Goal: Contribute content: Add original content to the website for others to see

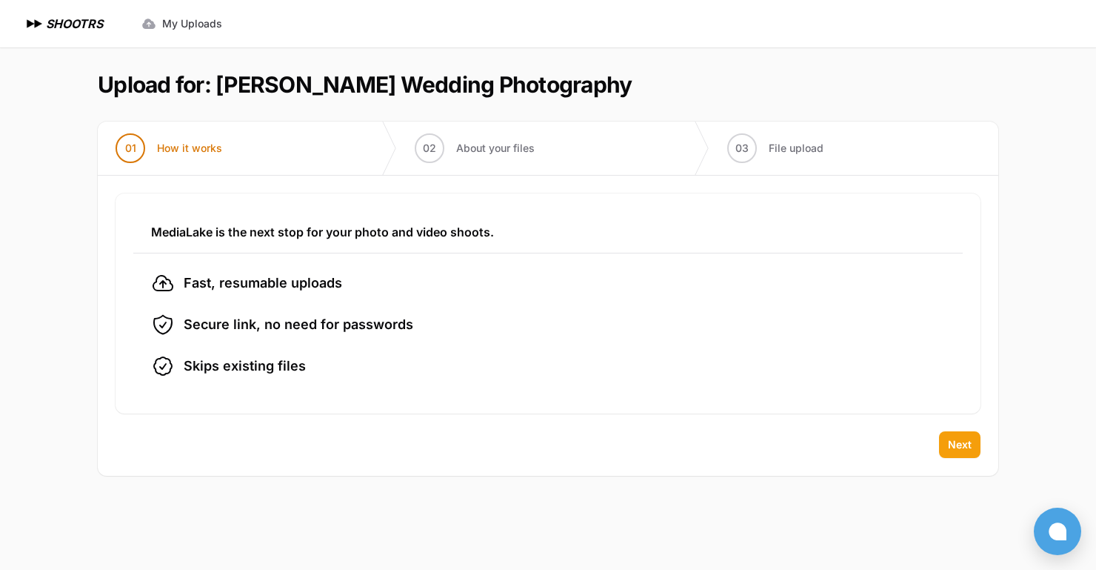
click at [950, 447] on span "Next" at bounding box center [960, 444] width 24 height 15
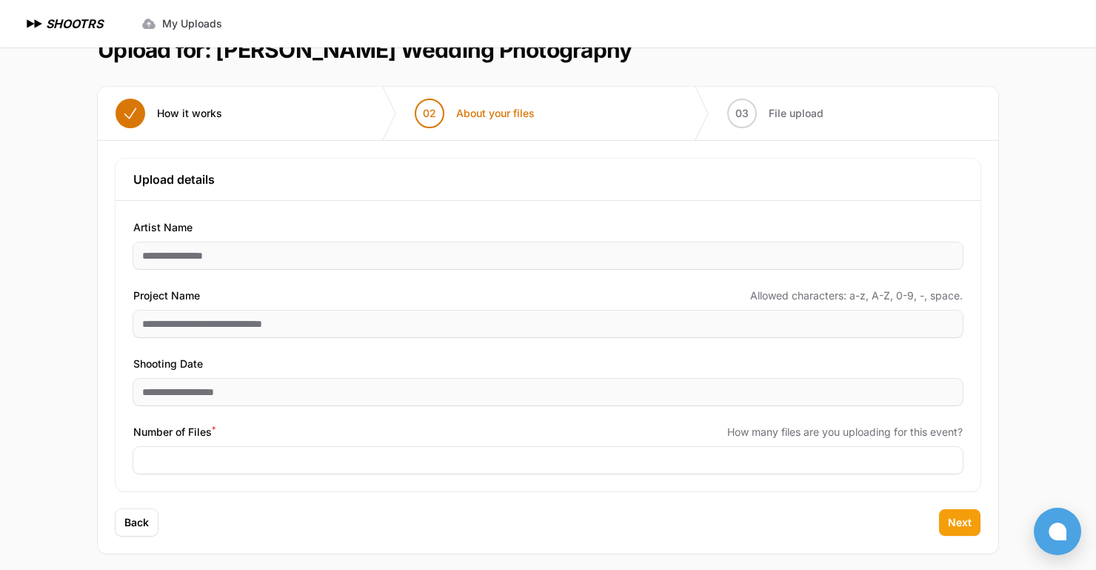
scroll to position [42, 0]
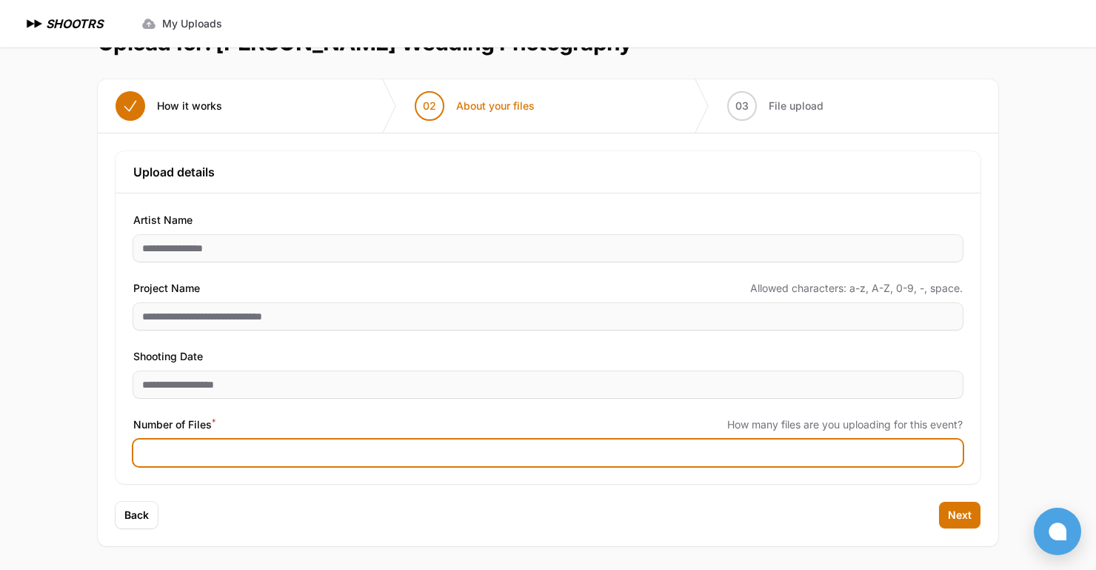
click at [450, 448] on input "Number of Files *" at bounding box center [548, 452] width 830 height 27
type input "****"
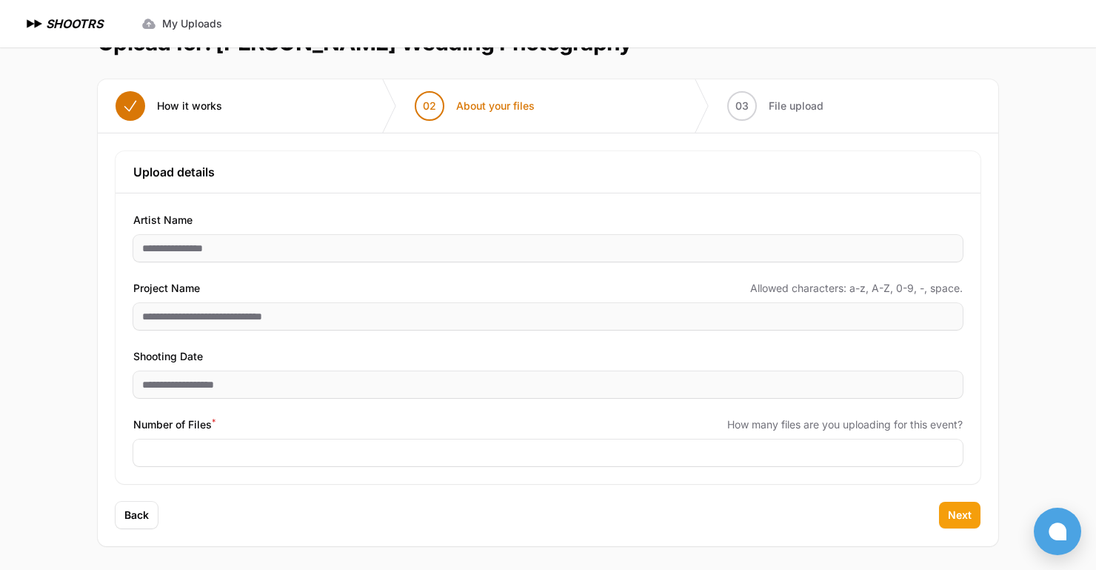
click at [959, 526] on button "Next" at bounding box center [959, 514] width 41 height 27
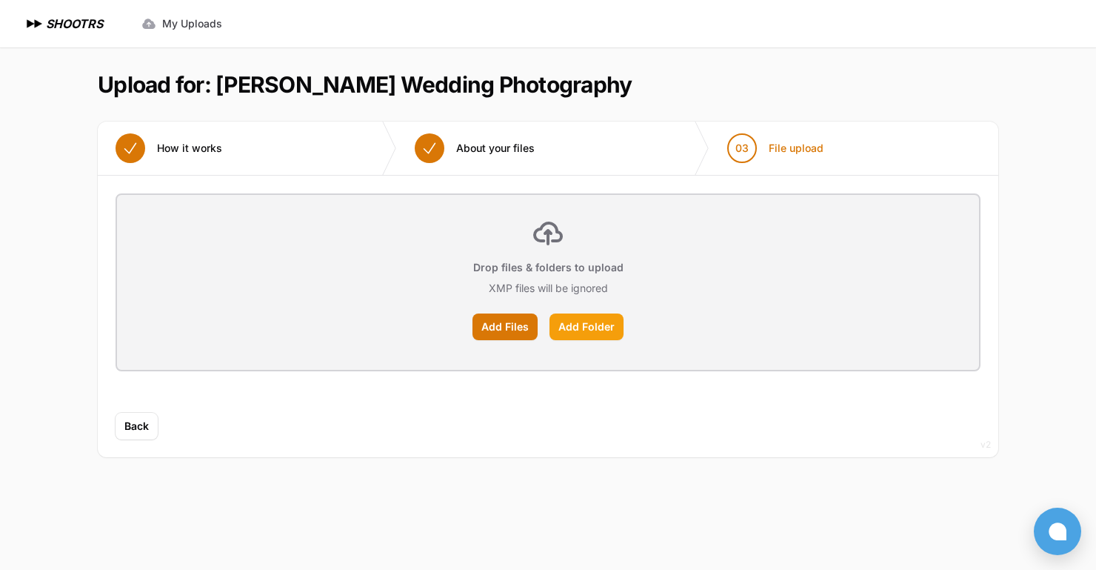
click at [574, 322] on label "Add Folder" at bounding box center [587, 326] width 74 height 27
click at [0, 0] on input "Add Folder" at bounding box center [0, 0] width 0 height 0
